Goal: Check status: Check status

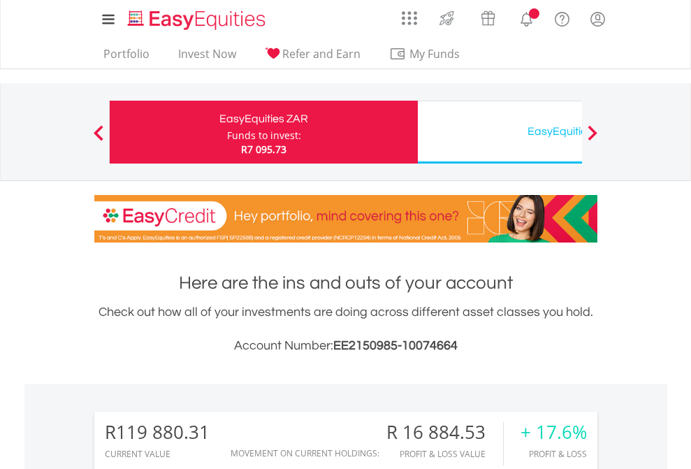
scroll to position [134, 219]
click at [227, 132] on div "Funds to invest:" at bounding box center [264, 135] width 74 height 14
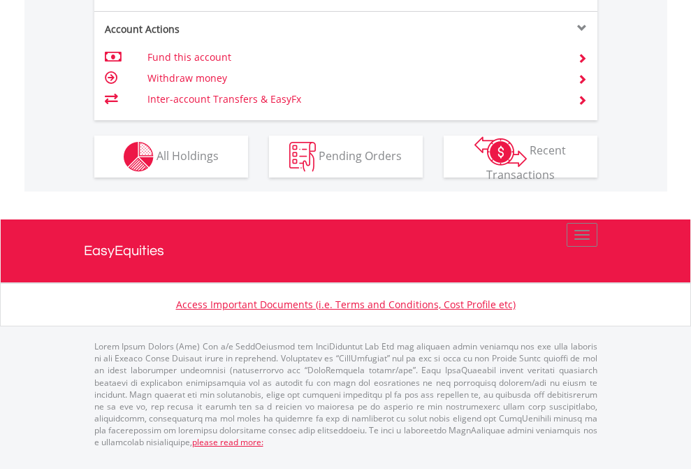
scroll to position [1274, 0]
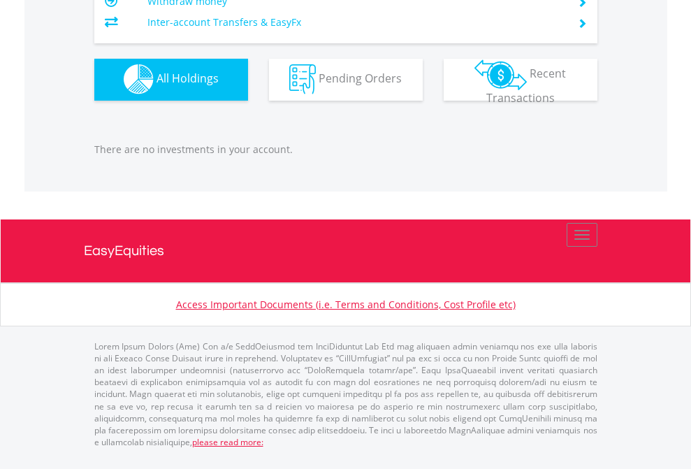
scroll to position [134, 219]
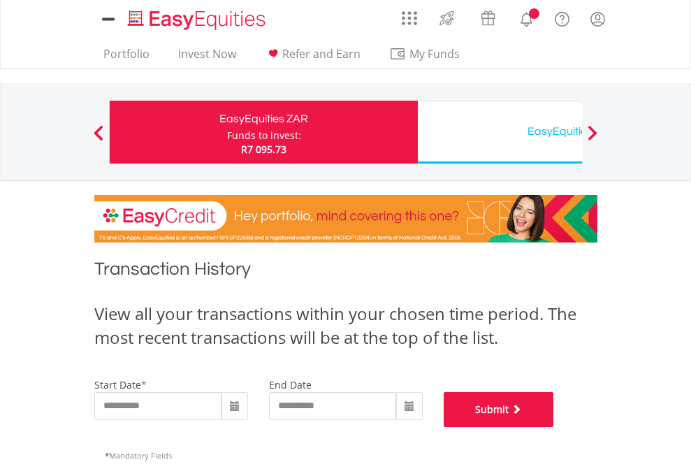
click at [554, 427] on button "Submit" at bounding box center [498, 409] width 110 height 35
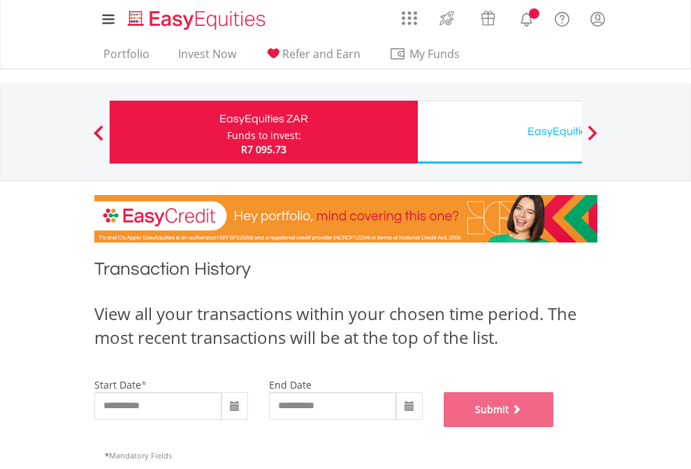
scroll to position [566, 0]
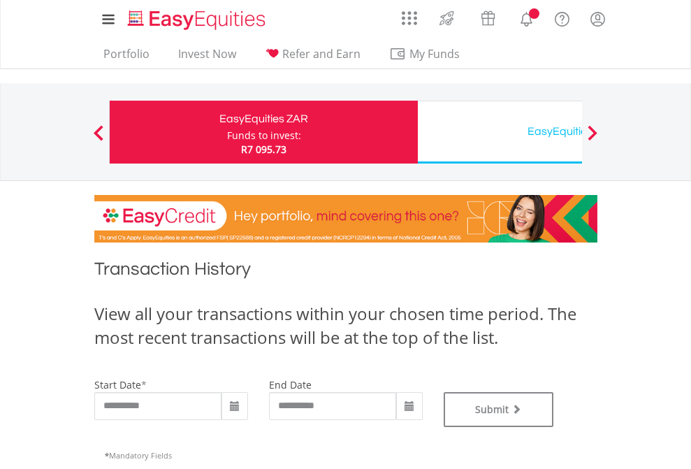
click at [499, 132] on div "EasyEquities USD" at bounding box center [571, 132] width 291 height 20
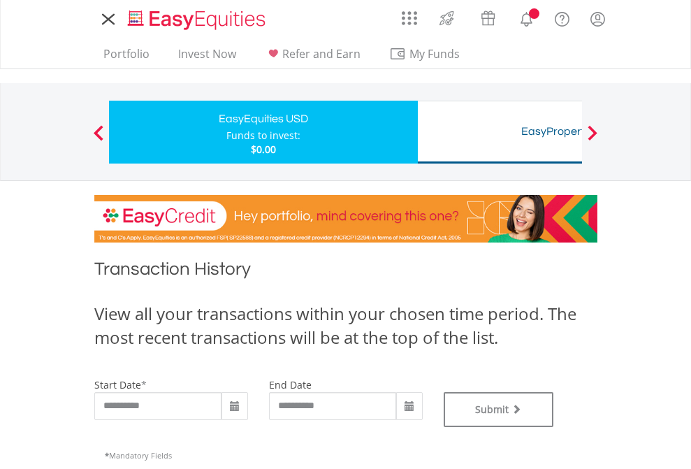
type input "**********"
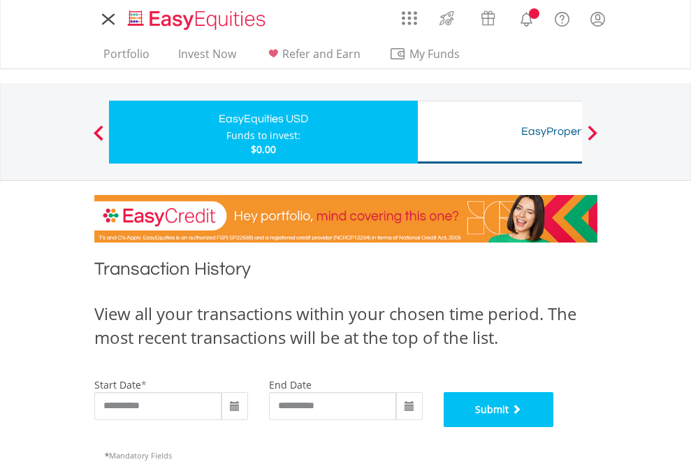
click at [554, 427] on button "Submit" at bounding box center [498, 409] width 110 height 35
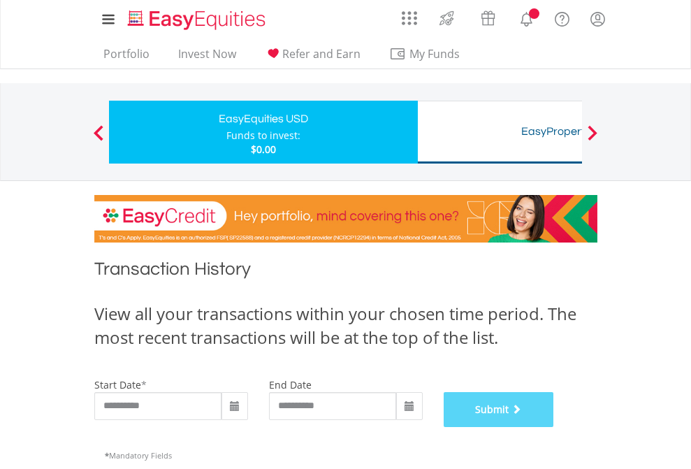
scroll to position [566, 0]
